Goal: Task Accomplishment & Management: Use online tool/utility

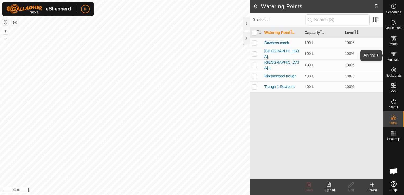
click at [394, 53] on icon at bounding box center [393, 54] width 6 height 4
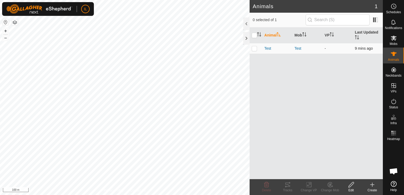
click at [254, 48] on p-checkbox at bounding box center [253, 48] width 5 height 4
checkbox input "true"
click at [289, 185] on icon at bounding box center [287, 185] width 5 height 4
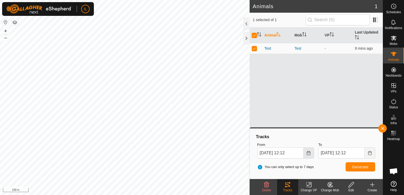
click at [308, 153] on icon "Choose Date" at bounding box center [308, 153] width 4 height 4
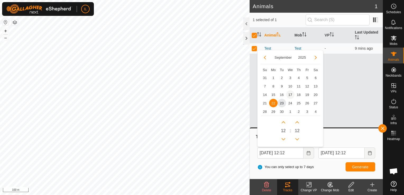
click at [290, 94] on span "17" at bounding box center [290, 94] width 8 height 8
type input "[DATE] 12:12"
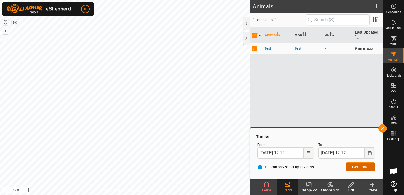
click at [358, 166] on span "Generate" at bounding box center [360, 167] width 16 height 4
click at [200, 195] on html "IL Schedules Notifications Mobs Animals Neckbands VPs Status Infra Heatmap Help…" at bounding box center [202, 97] width 404 height 195
click at [393, 135] on rect at bounding box center [393, 134] width 1 height 1
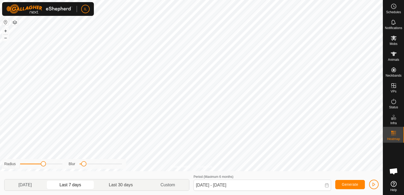
click at [129, 185] on p-togglebutton "Last 30 days" at bounding box center [121, 184] width 52 height 11
click at [354, 184] on span "Generate" at bounding box center [350, 184] width 16 height 4
click at [33, 184] on p-togglebutton "[DATE]" at bounding box center [24, 184] width 41 height 11
type input "[DATE] - [DATE]"
